Goal: Information Seeking & Learning: Learn about a topic

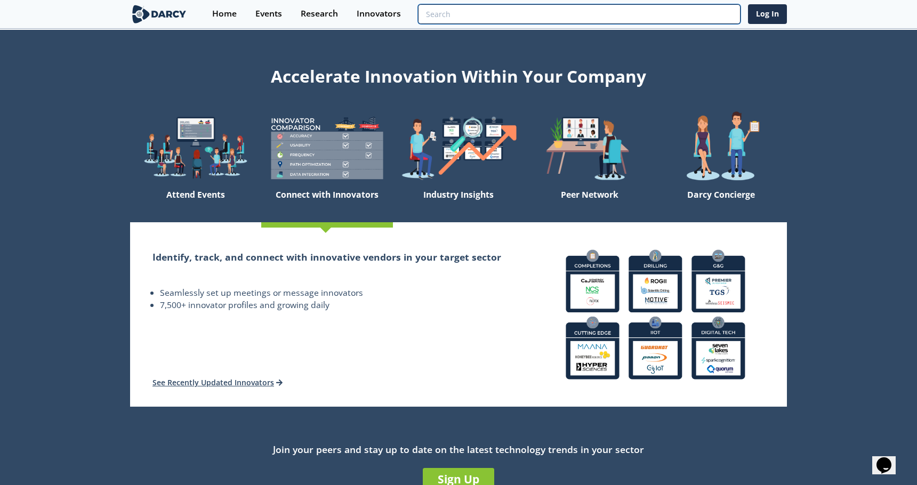
click at [664, 17] on input "search" at bounding box center [579, 14] width 323 height 20
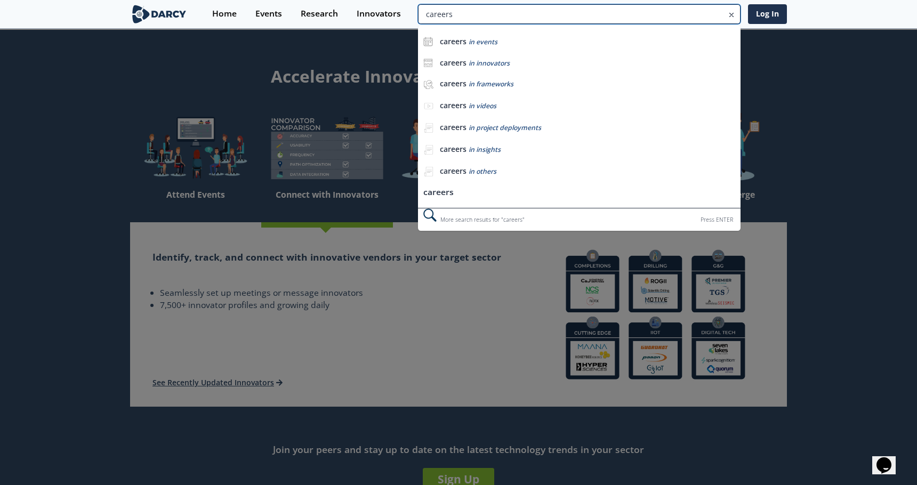
type input "careers"
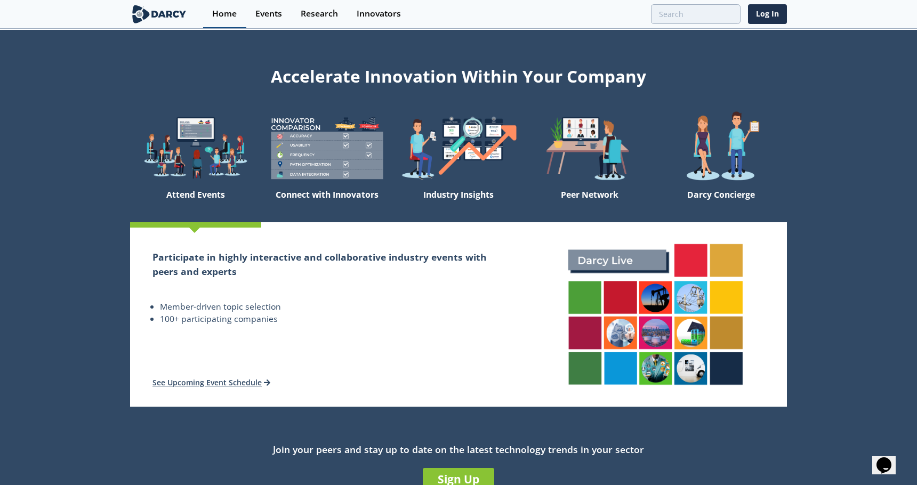
click at [232, 11] on div "Home" at bounding box center [224, 14] width 25 height 9
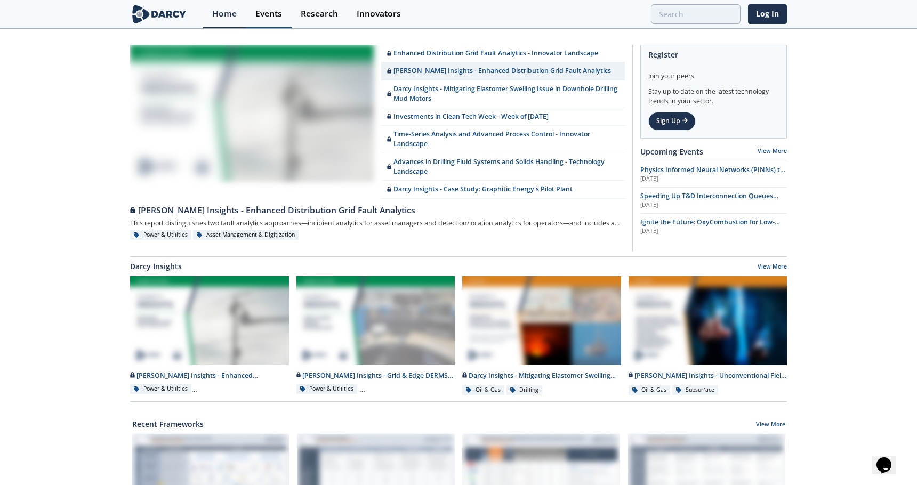
click at [268, 22] on link "Events" at bounding box center [268, 14] width 45 height 28
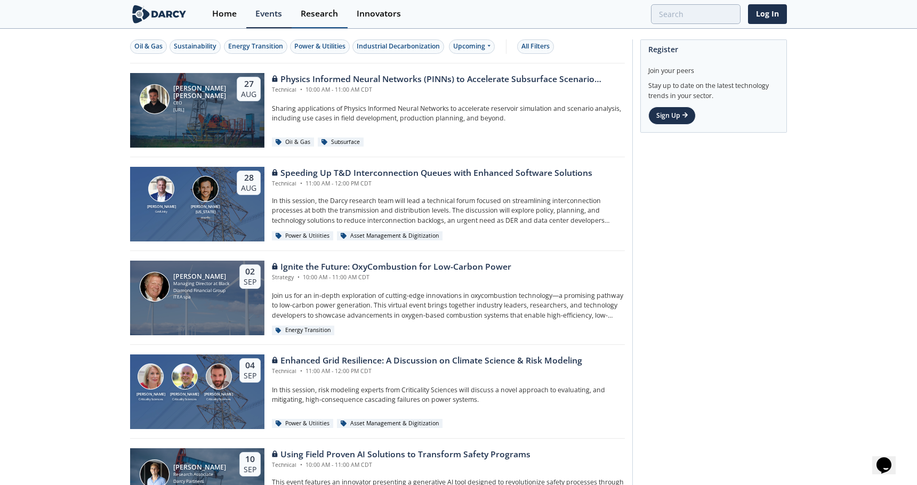
click at [325, 10] on div "Research" at bounding box center [319, 14] width 37 height 9
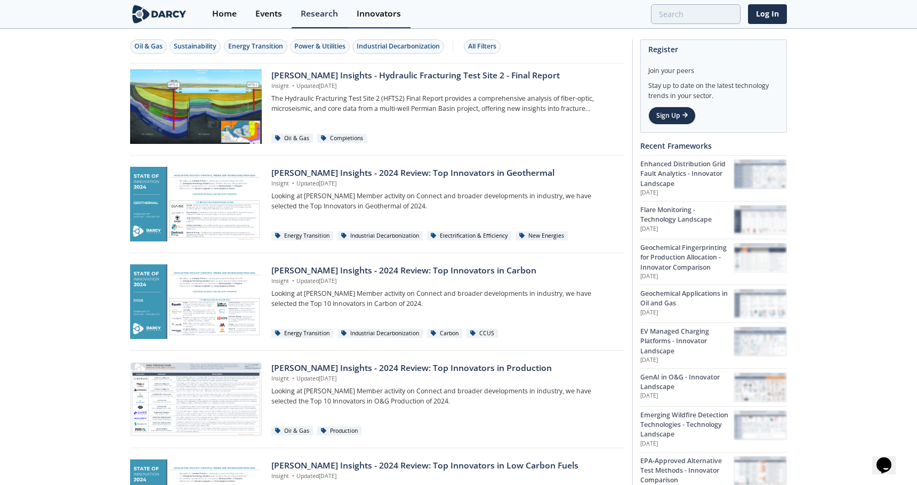
click at [376, 11] on div "Innovators" at bounding box center [379, 14] width 44 height 9
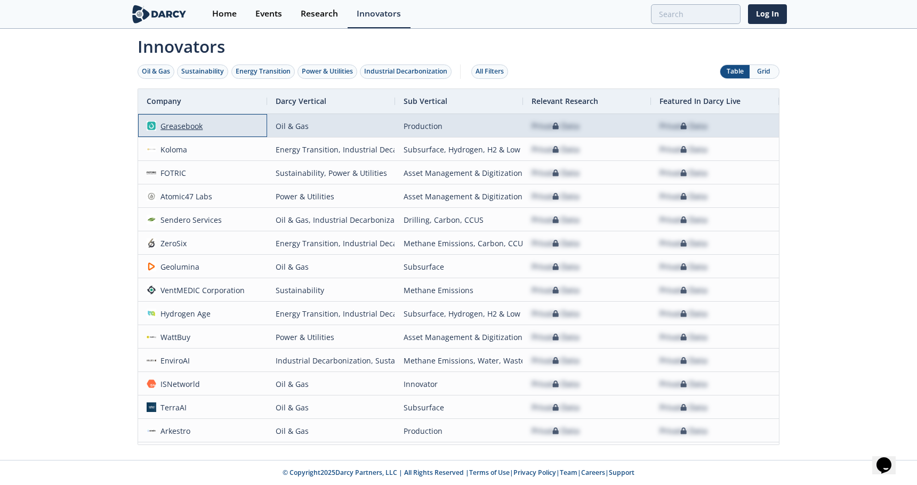
click at [172, 127] on div "Greasebook" at bounding box center [179, 126] width 47 height 23
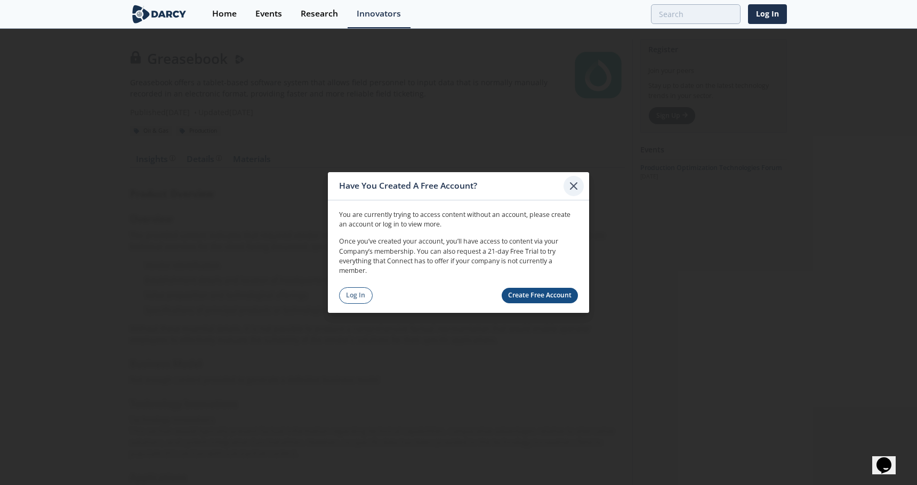
click at [576, 183] on icon at bounding box center [573, 186] width 13 height 13
